Goal: Manage account settings

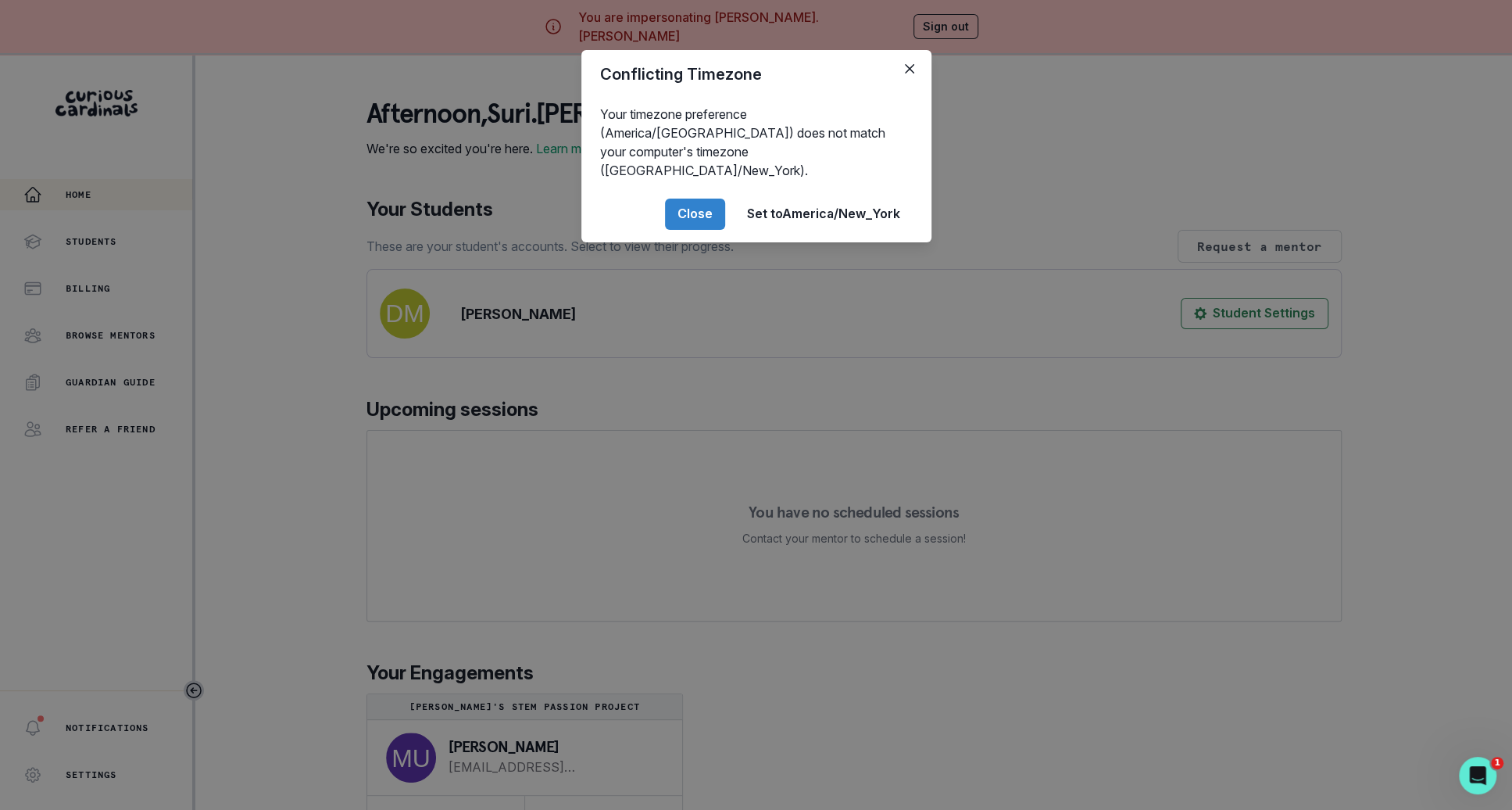
click at [341, 652] on div "Conflicting Timezone Your timezone preference (America/[GEOGRAPHIC_DATA]) does …" at bounding box center [756, 405] width 1512 height 810
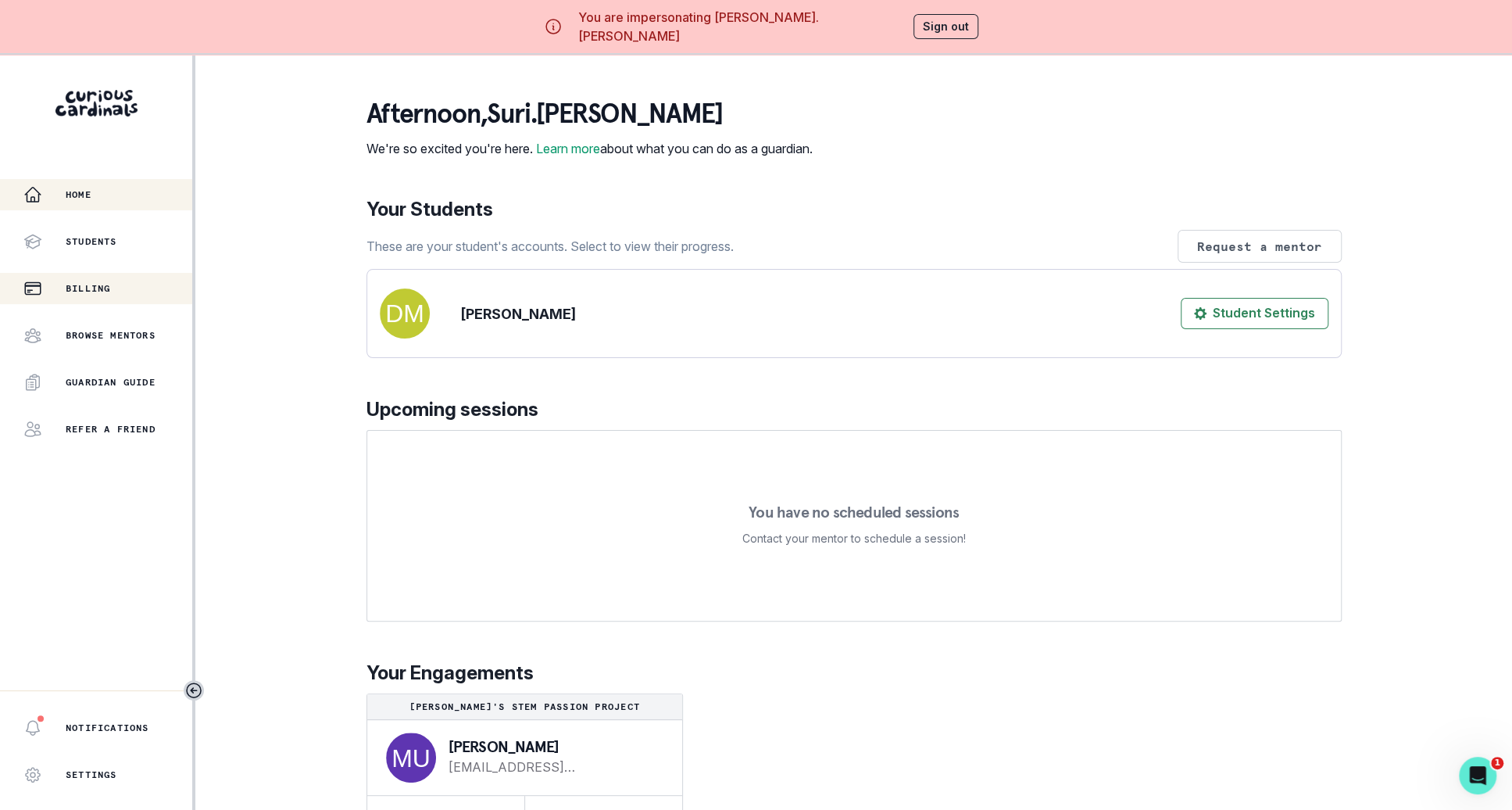
click at [153, 296] on div "Billing" at bounding box center [108, 288] width 169 height 19
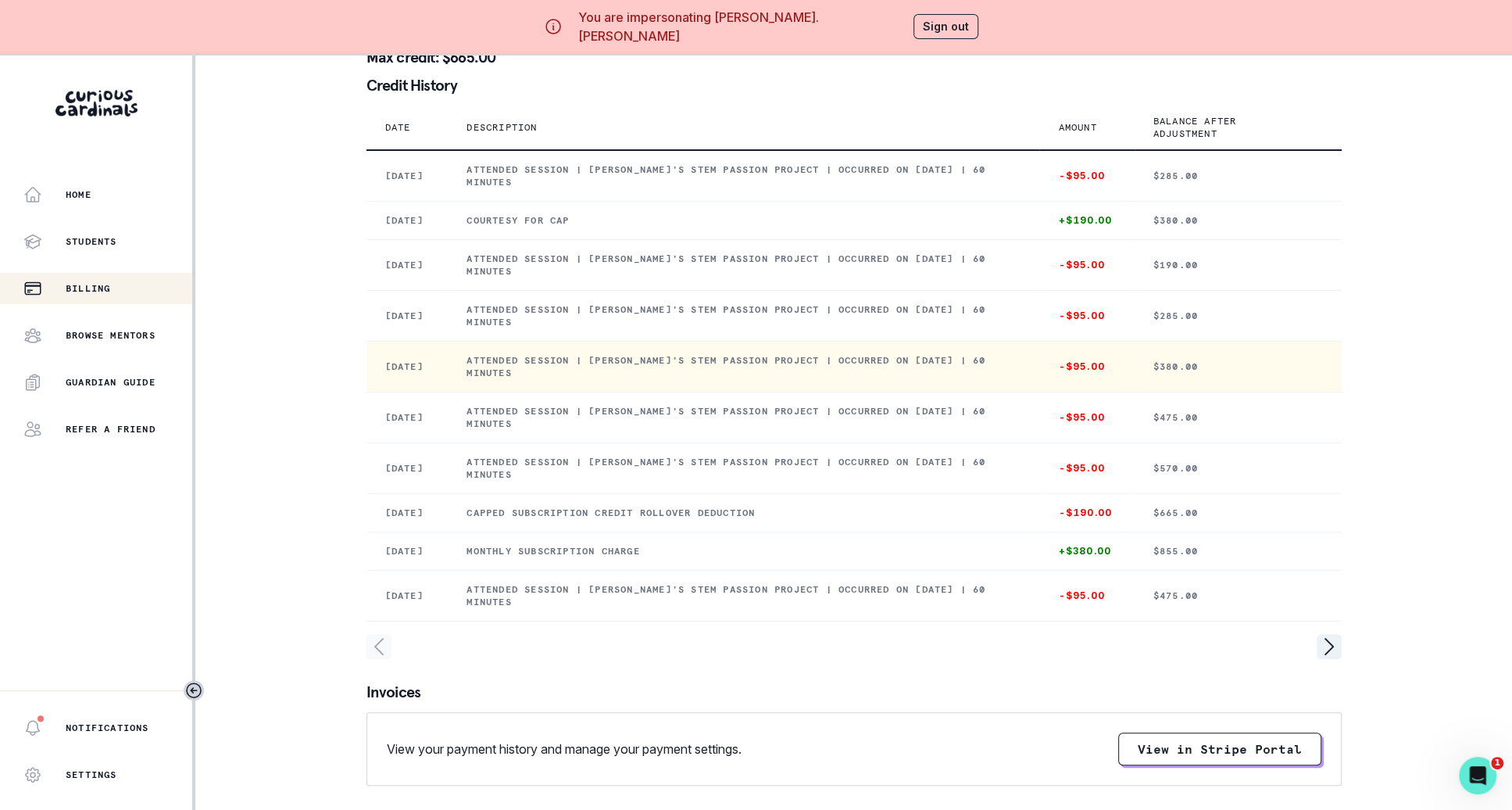
scroll to position [214, 0]
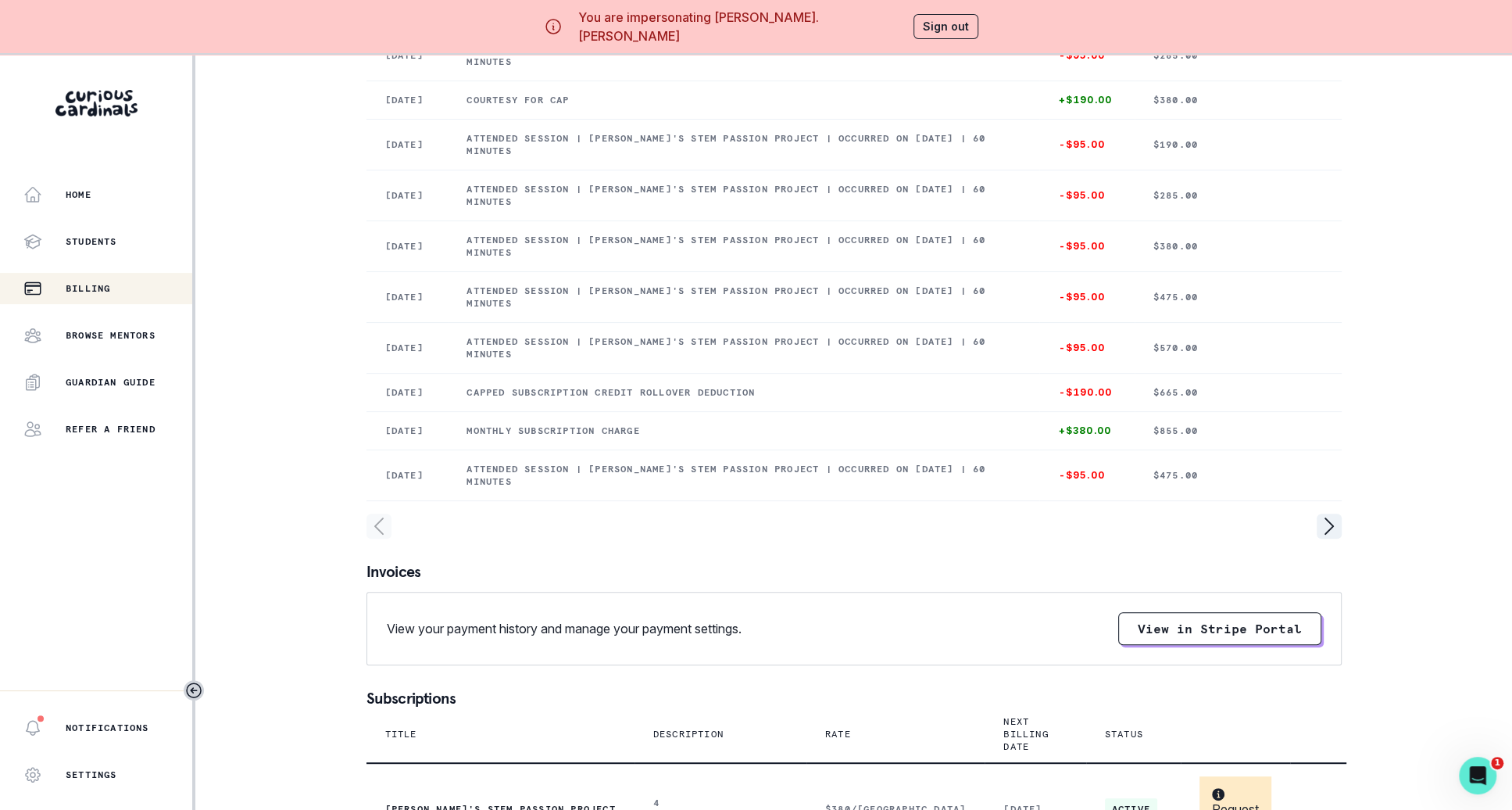
click at [1303, 539] on div at bounding box center [854, 526] width 975 height 25
click at [1319, 539] on icon "page right" at bounding box center [1329, 526] width 25 height 25
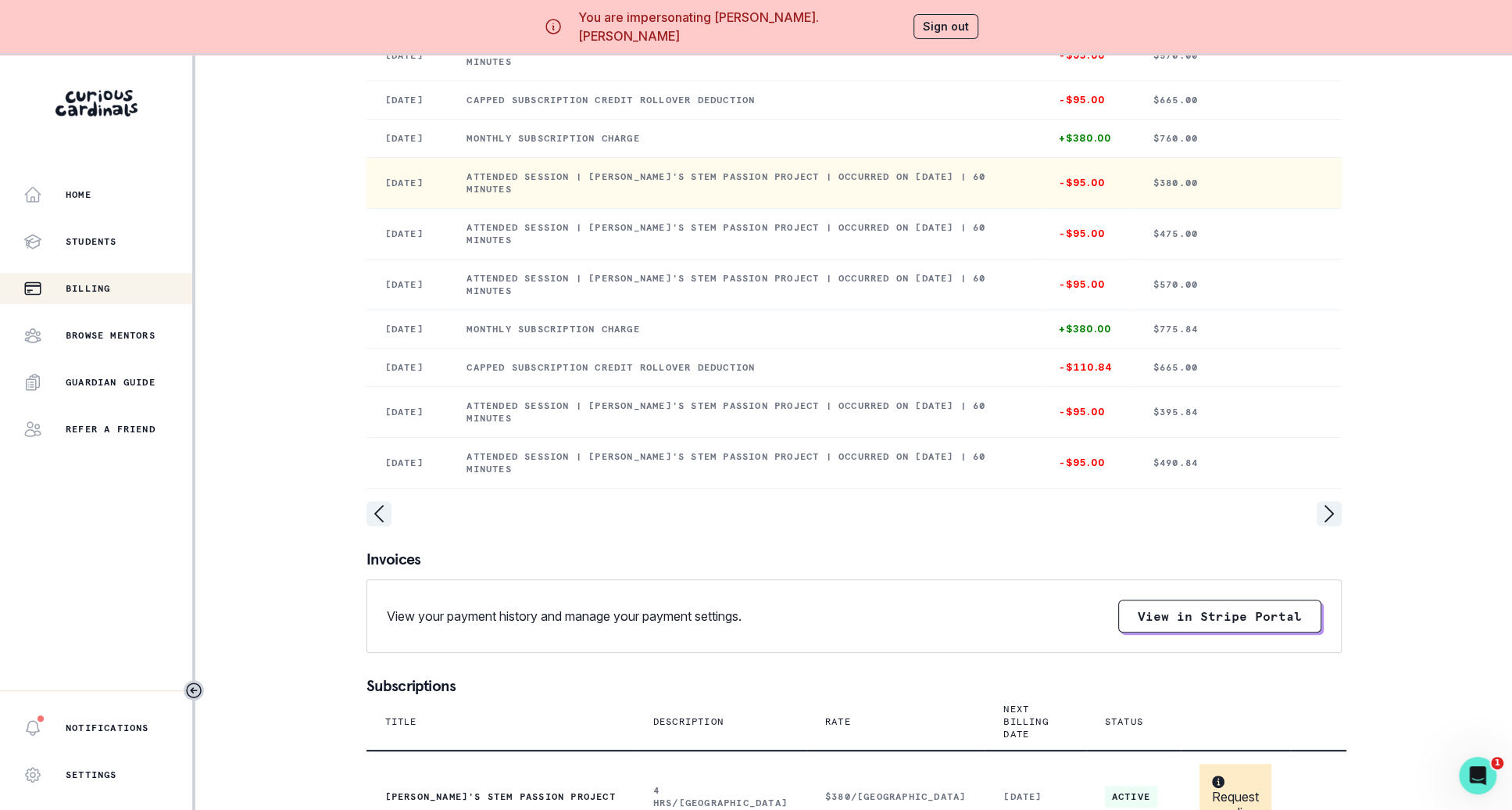
scroll to position [0, 0]
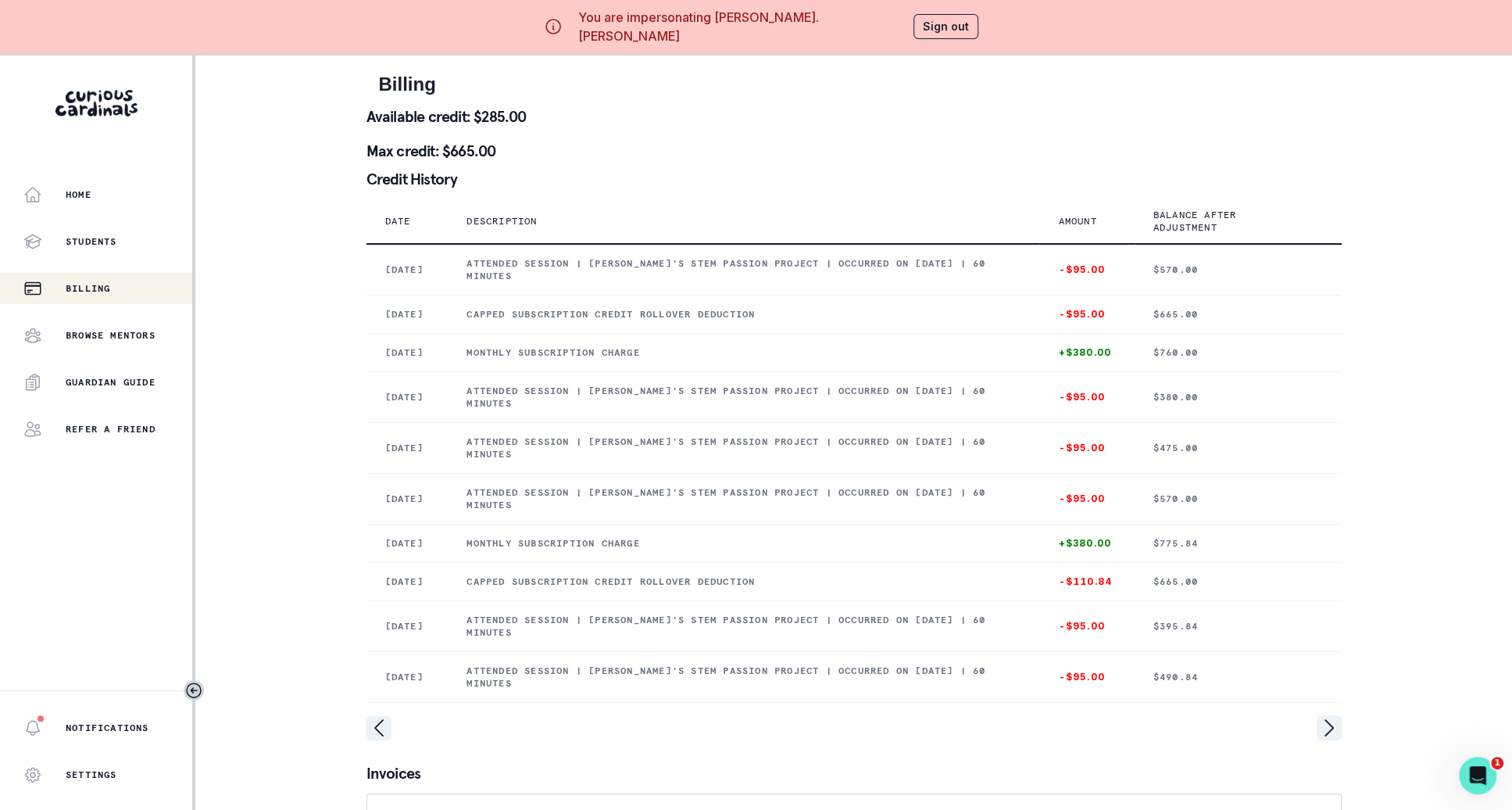
click at [943, 20] on button "Sign out" at bounding box center [945, 26] width 65 height 25
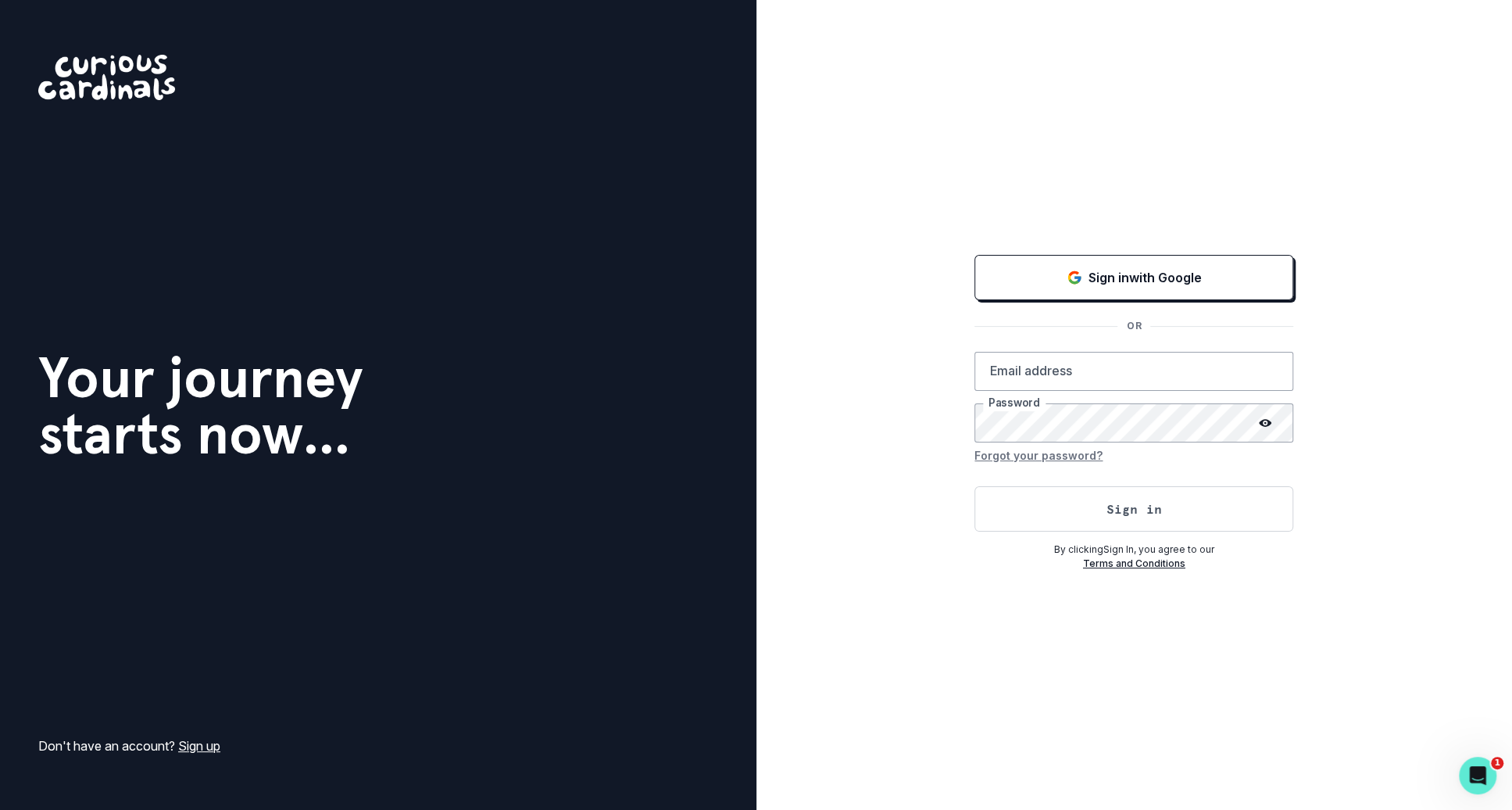
click at [923, 20] on div "Sign in with Google OR Email address Password Forgot your password? Sign in By …" at bounding box center [1135, 405] width 756 height 810
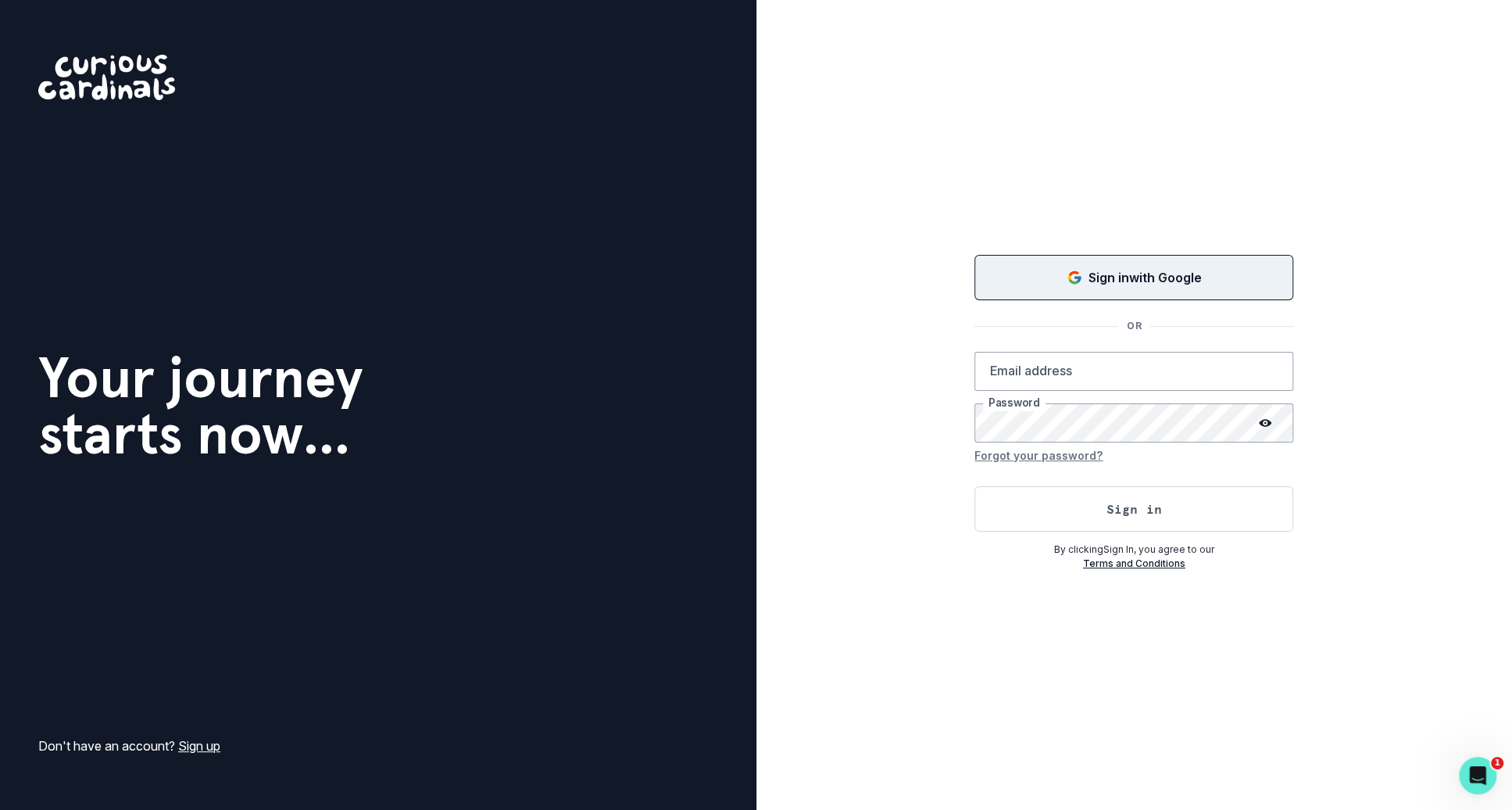
click at [998, 266] on button "Sign in with Google" at bounding box center [1134, 277] width 319 height 45
